Goal: Transaction & Acquisition: Purchase product/service

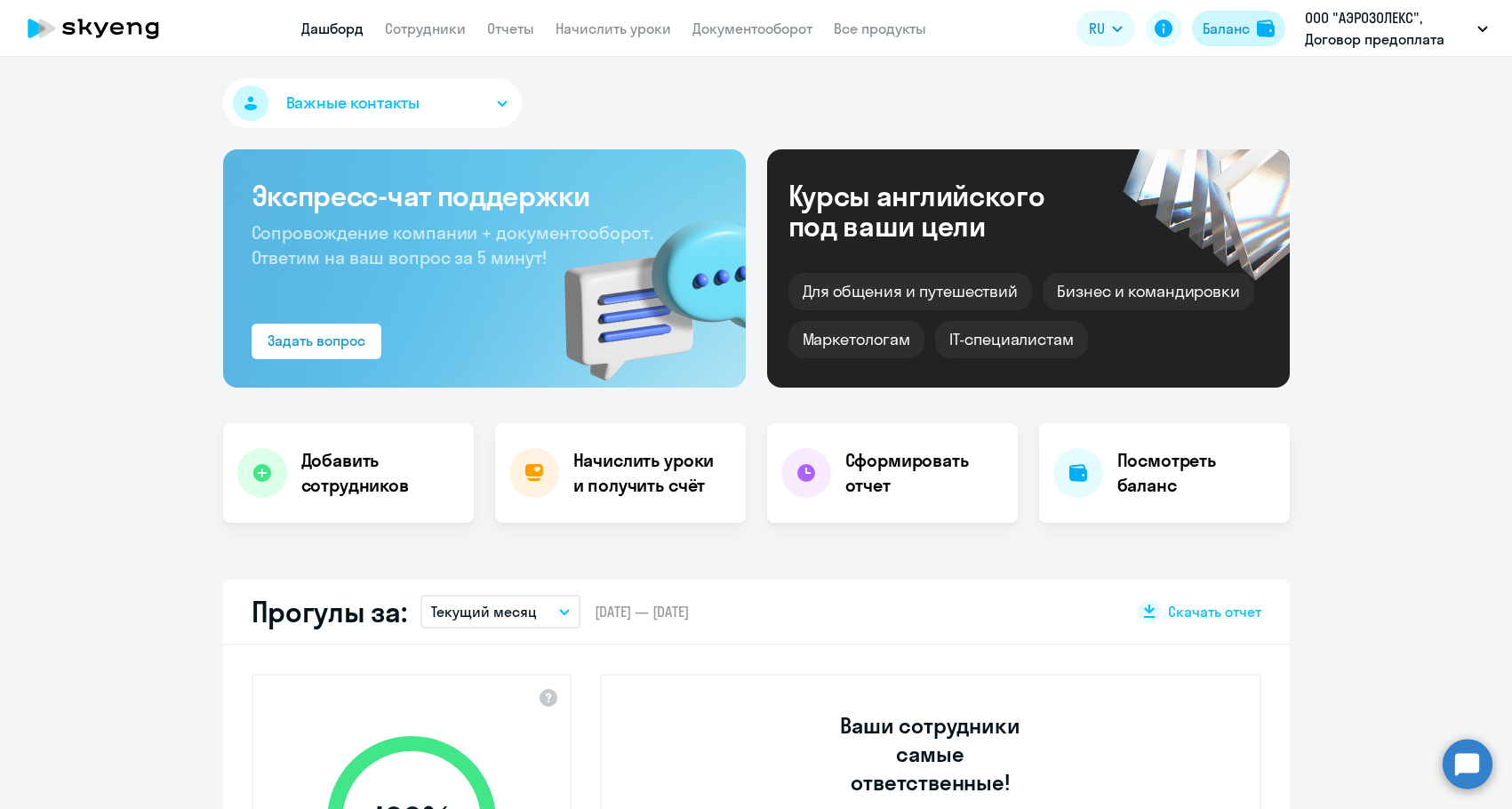
click at [1224, 24] on div "Баланс" at bounding box center [1225, 27] width 47 height 21
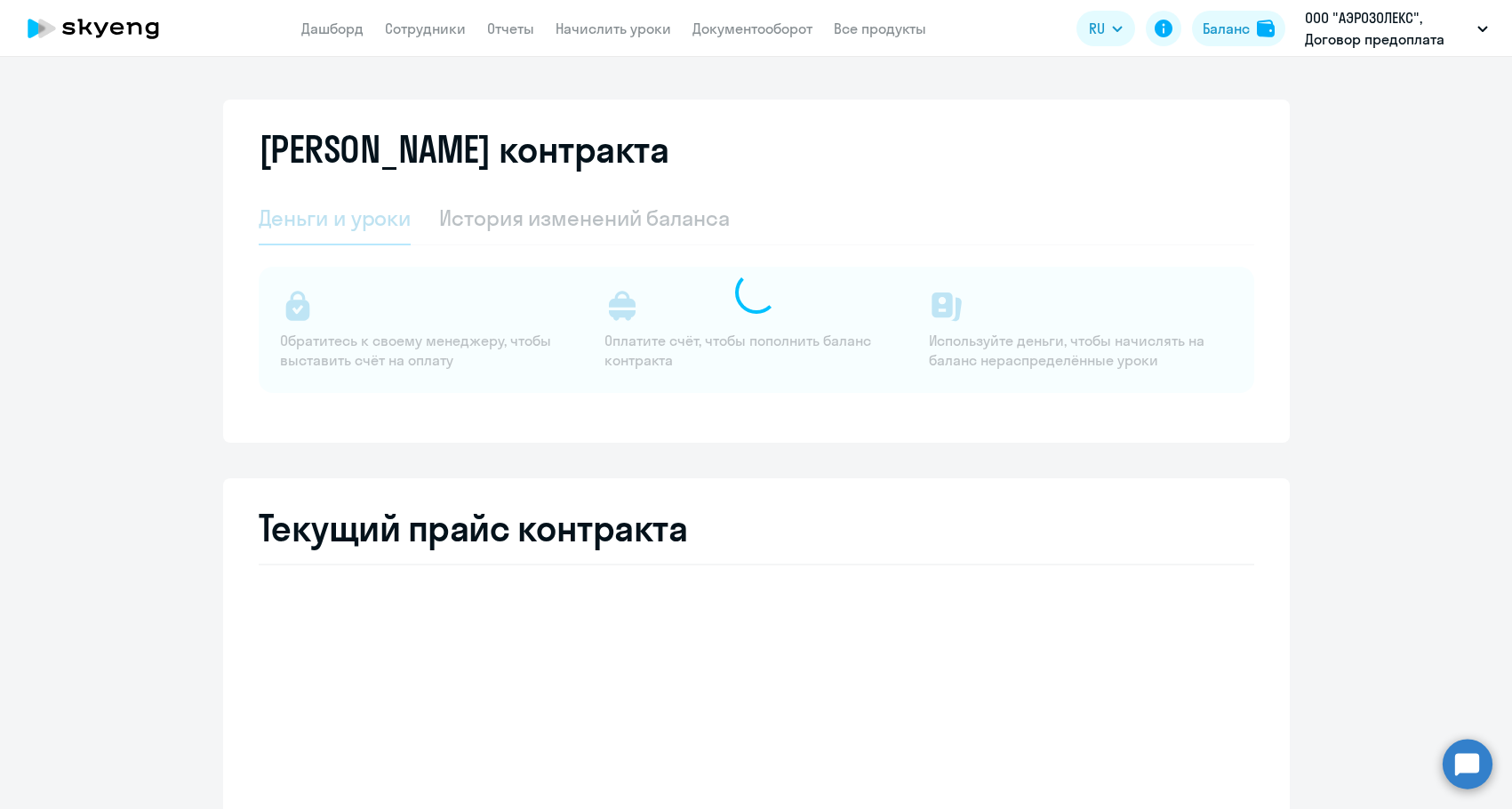
select select "english_adult_not_native_speaker"
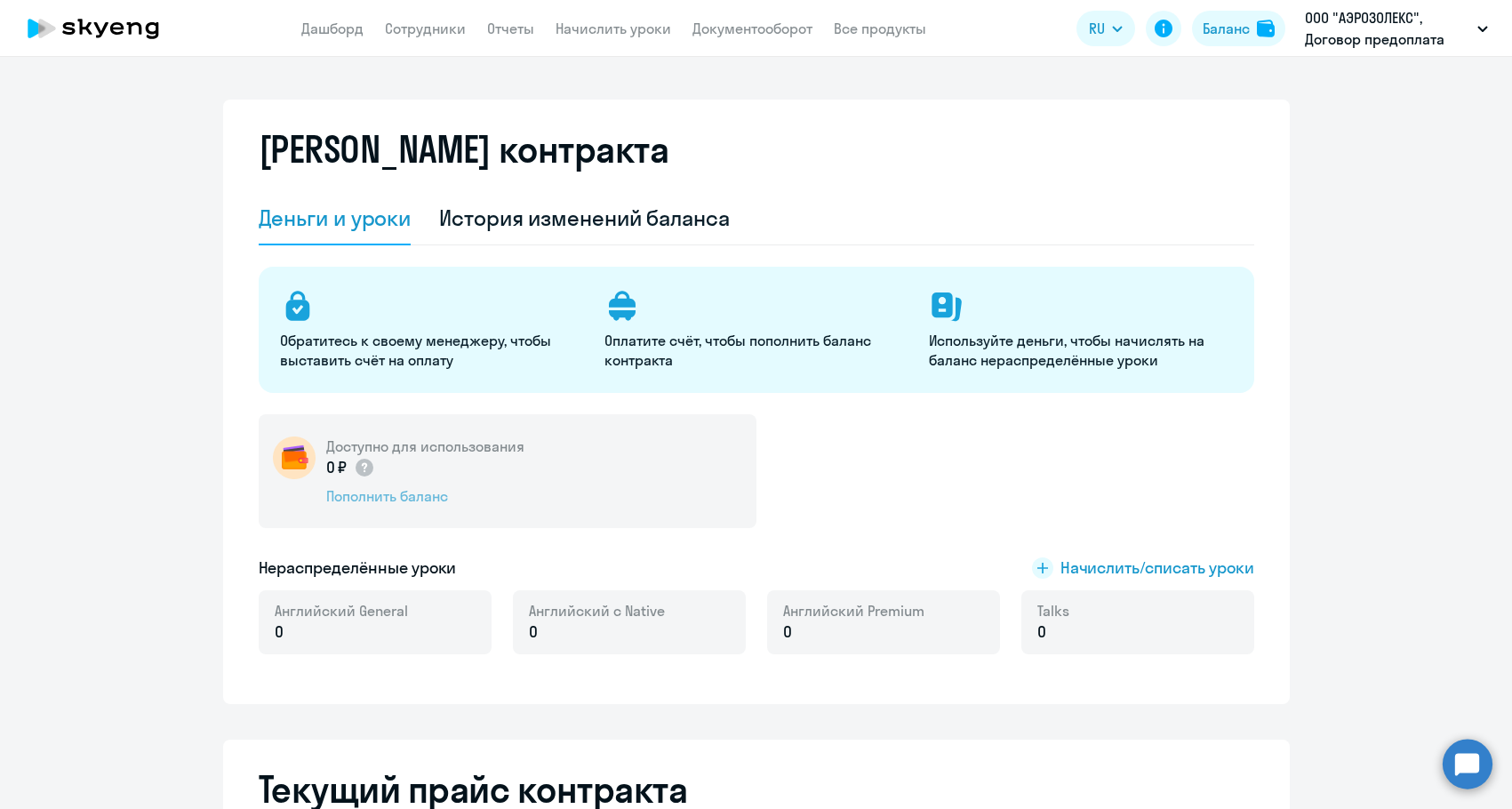
click at [333, 495] on div "Пополнить баланс" at bounding box center [425, 496] width 198 height 19
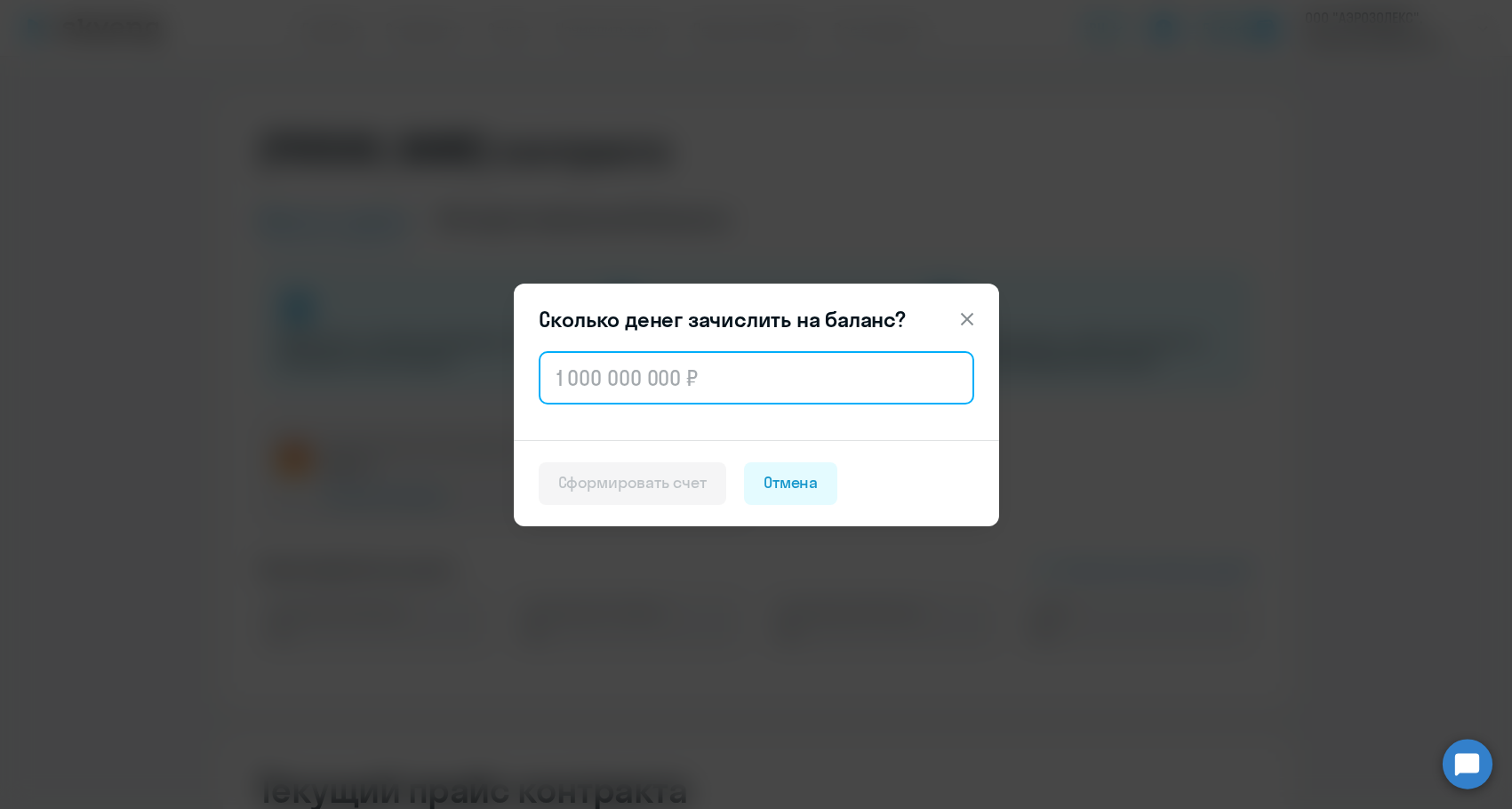
click at [587, 377] on input "text" at bounding box center [756, 377] width 436 height 53
paste input "100 001"
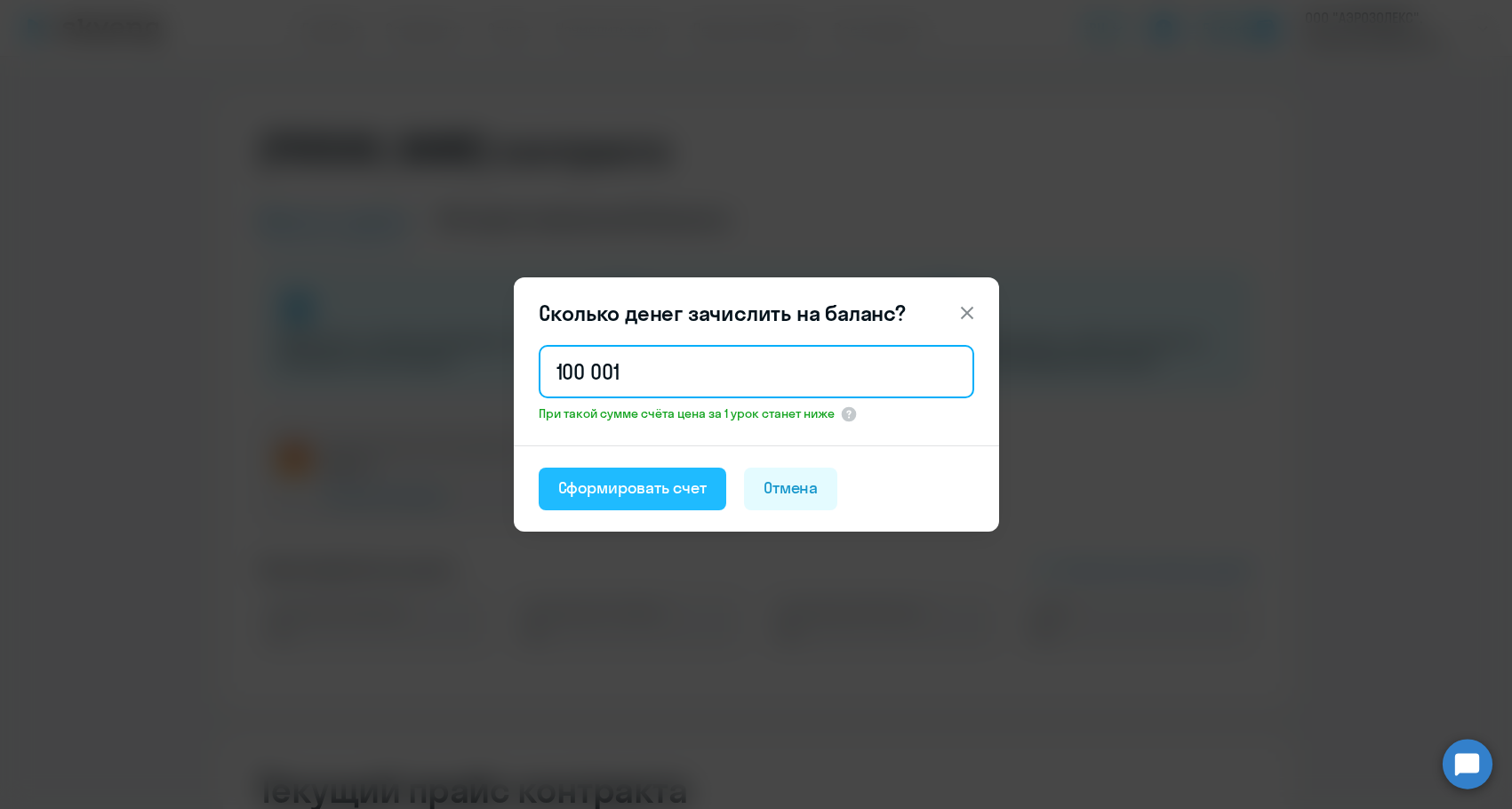
type input "100 001"
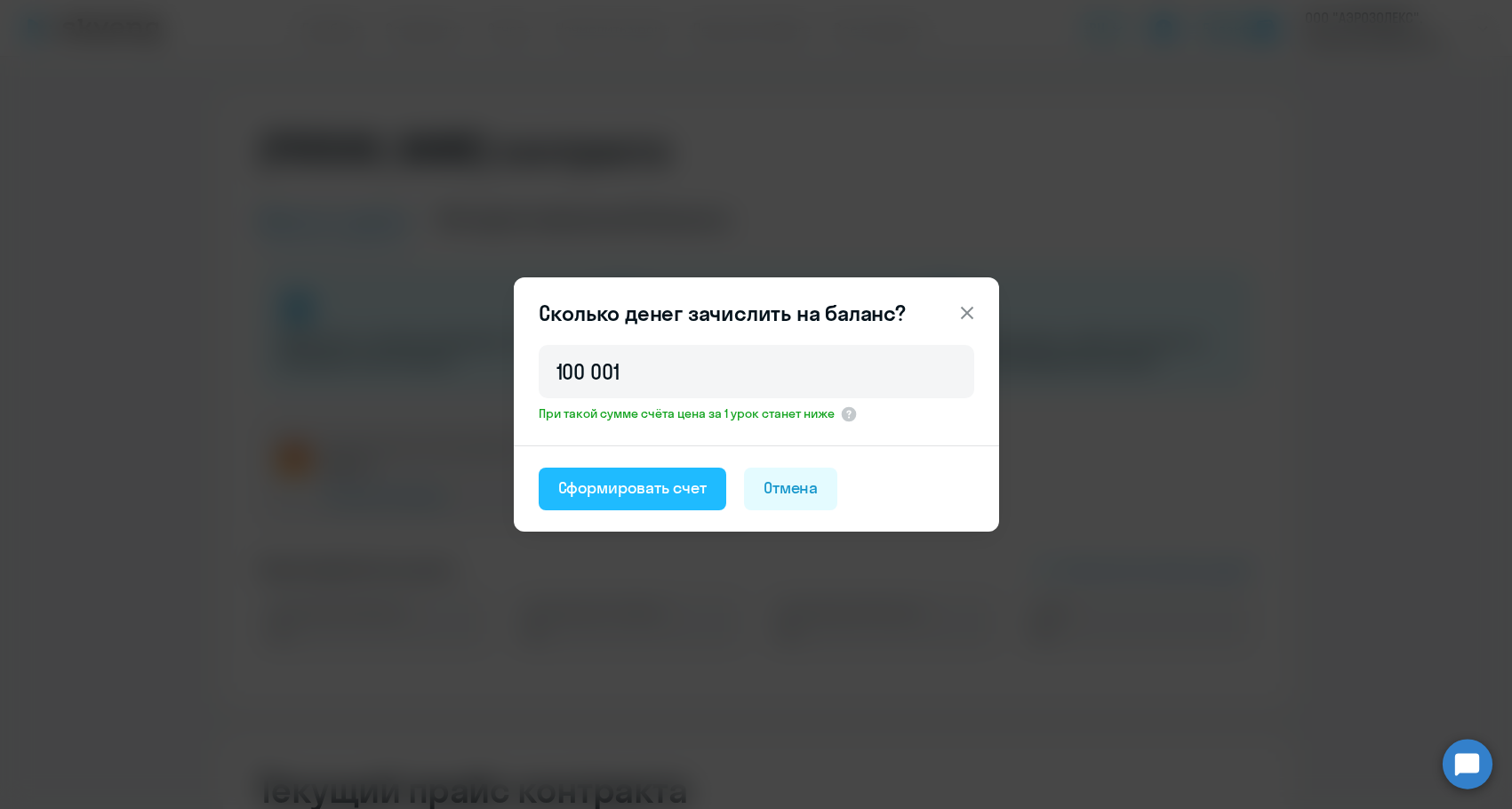
click at [587, 473] on button "Сформировать счет" at bounding box center [632, 489] width 188 height 43
